Goal: Task Accomplishment & Management: Manage account settings

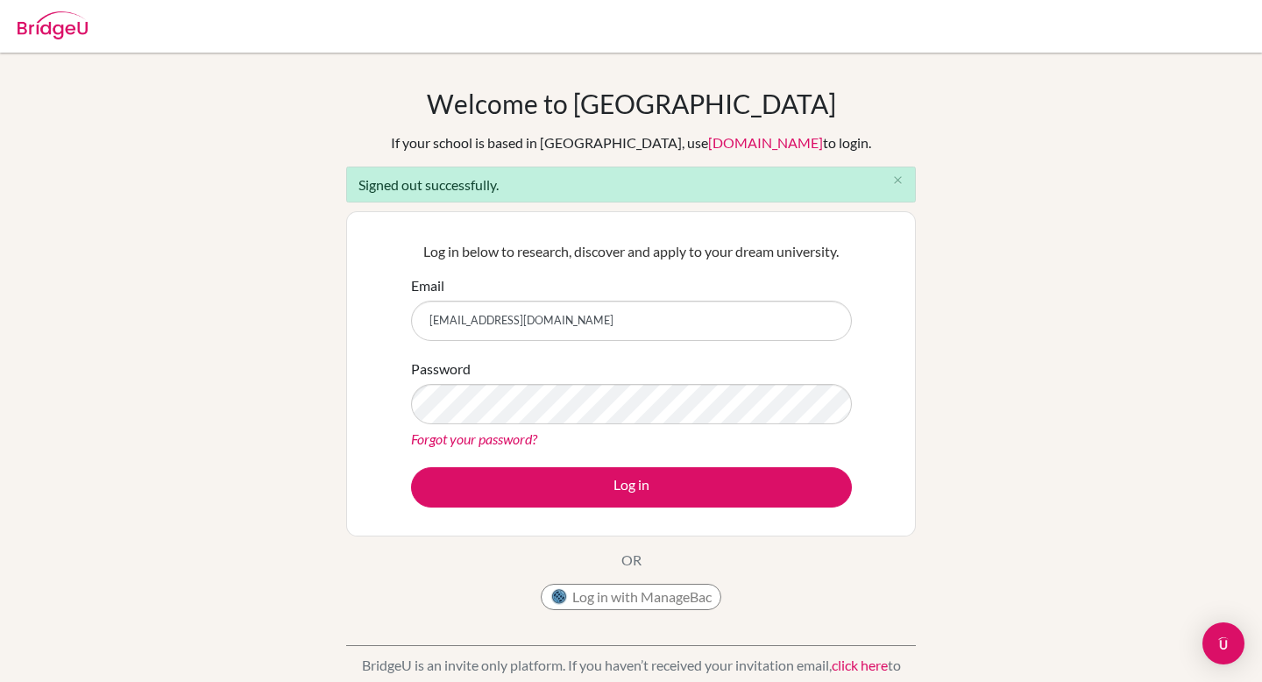
type input "[EMAIL_ADDRESS][DOMAIN_NAME]"
click at [359, 414] on div "Log in below to research, discover and apply to your dream university. Email ak…" at bounding box center [631, 373] width 570 height 325
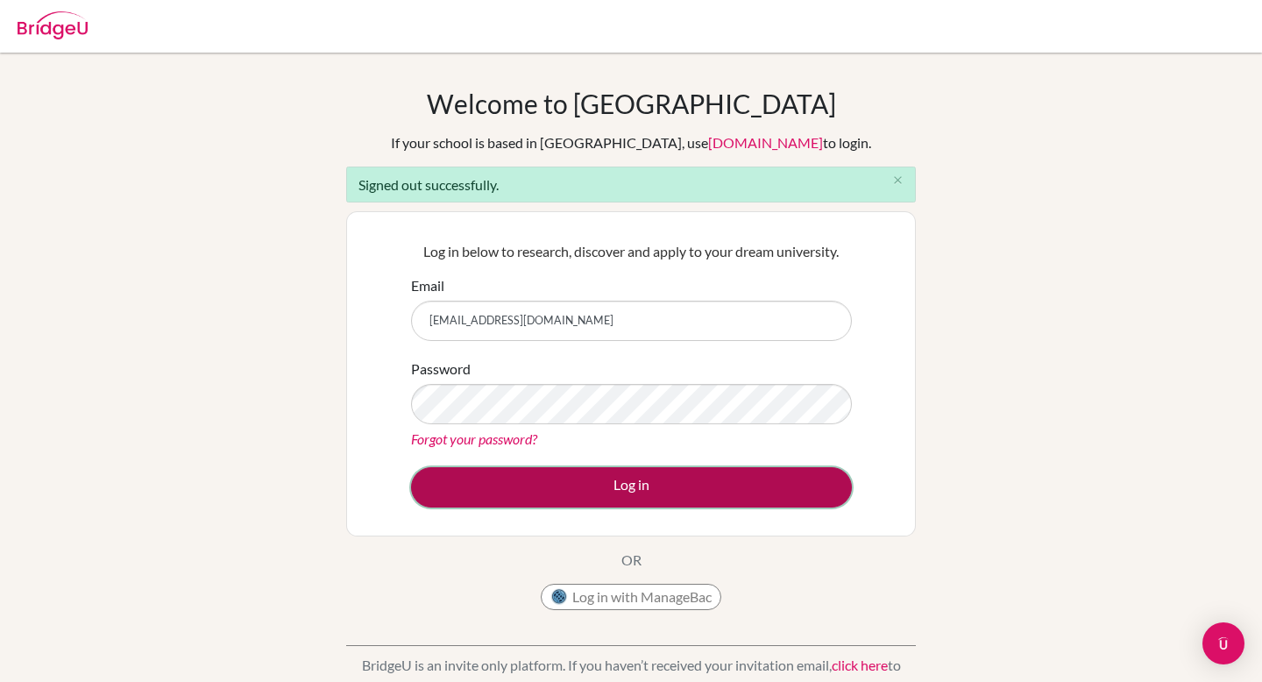
click at [525, 500] on button "Log in" at bounding box center [631, 487] width 441 height 40
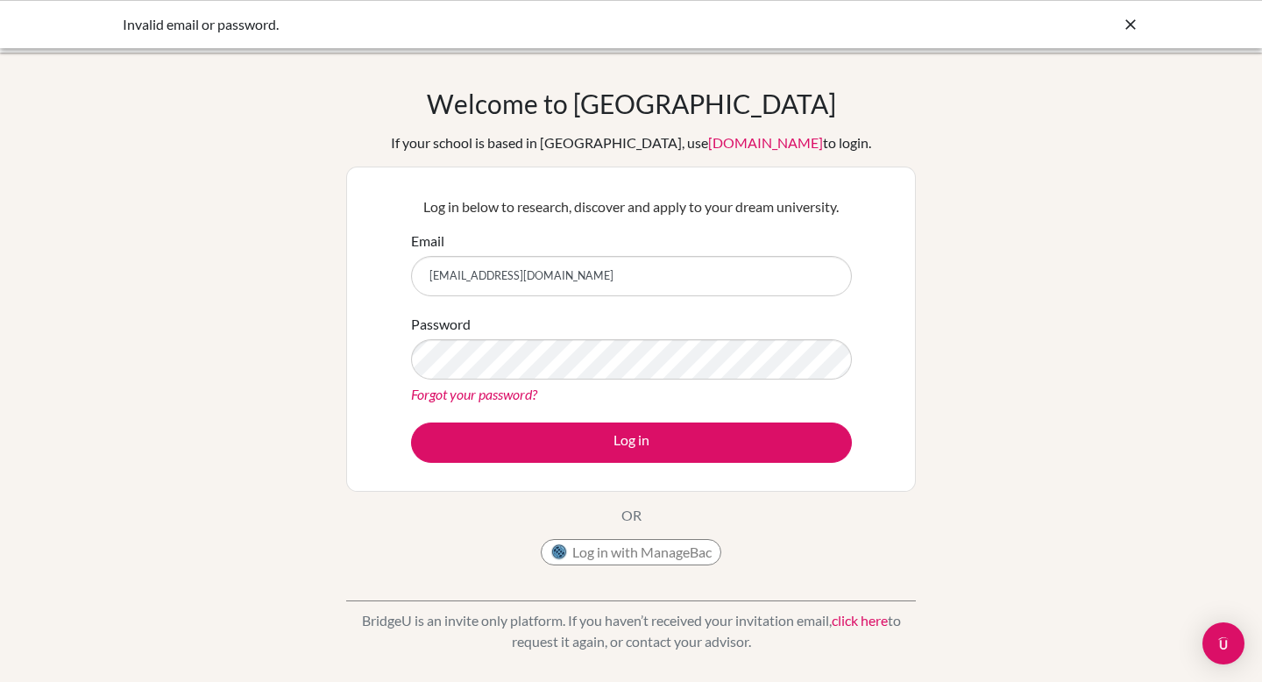
click at [541, 281] on input "[EMAIL_ADDRESS][DOMAIN_NAME]" at bounding box center [631, 276] width 441 height 40
click at [437, 282] on input "[EMAIL_ADDRESS][DOMAIN_NAME]" at bounding box center [631, 276] width 441 height 40
click at [436, 276] on input "[EMAIL_ADDRESS][DOMAIN_NAME]" at bounding box center [631, 276] width 441 height 40
type input "[EMAIL_ADDRESS][DOMAIN_NAME]"
click at [411, 423] on button "Log in" at bounding box center [631, 443] width 441 height 40
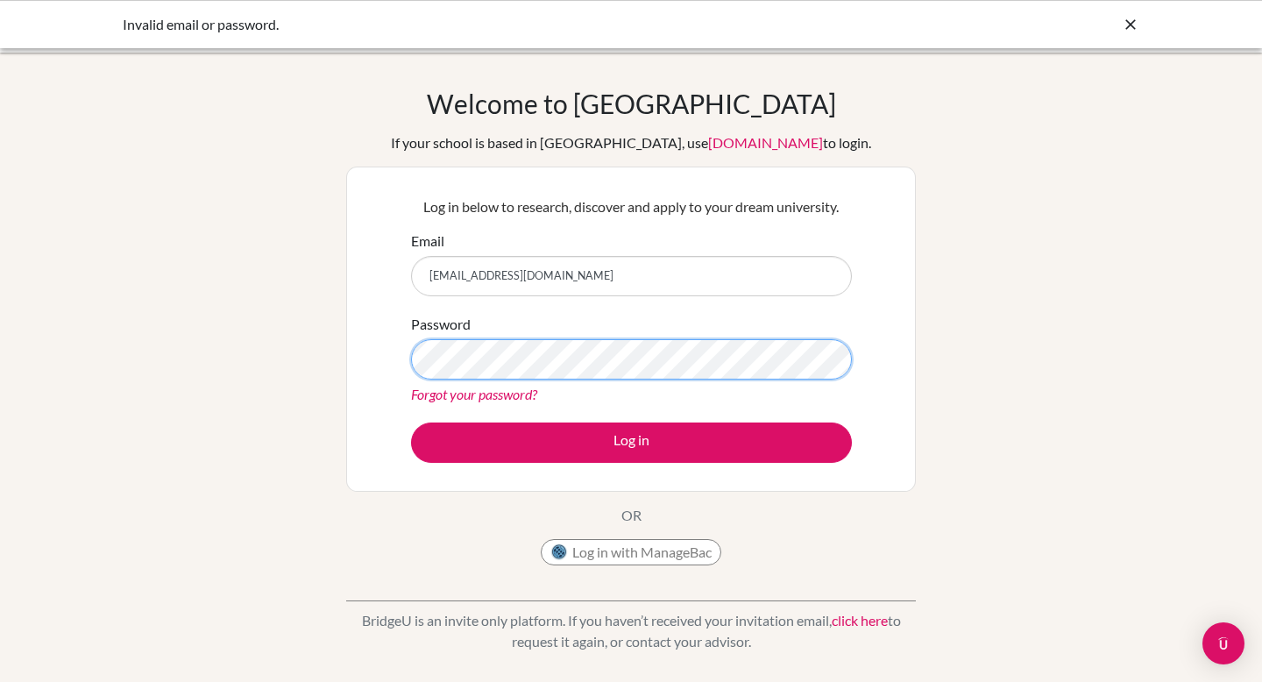
click at [411, 423] on button "Log in" at bounding box center [631, 443] width 441 height 40
